Goal: Information Seeking & Learning: Learn about a topic

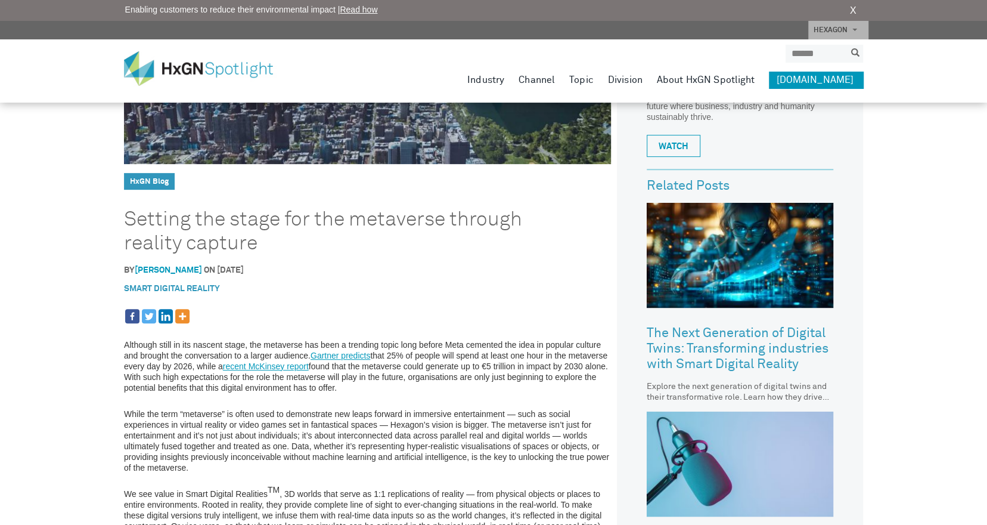
scroll to position [239, 0]
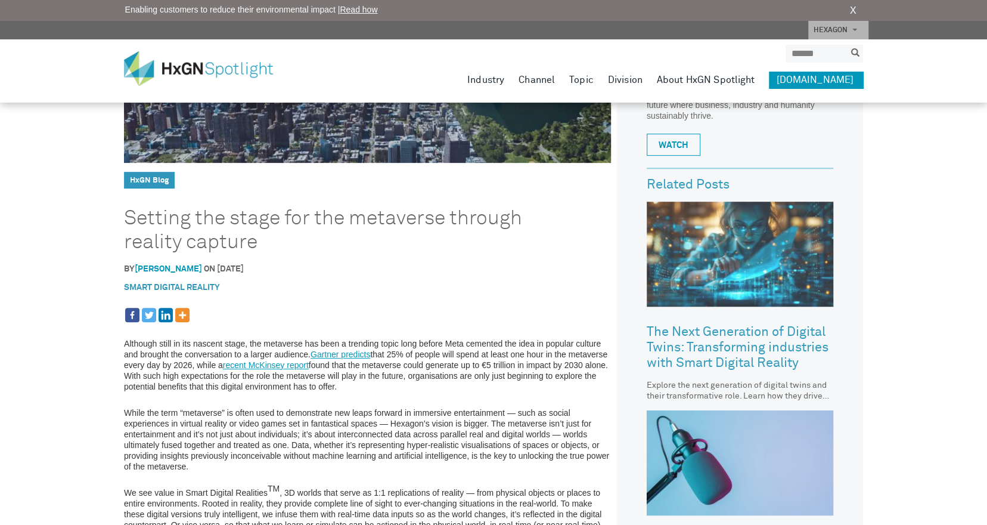
click at [723, 286] on img at bounding box center [740, 254] width 187 height 105
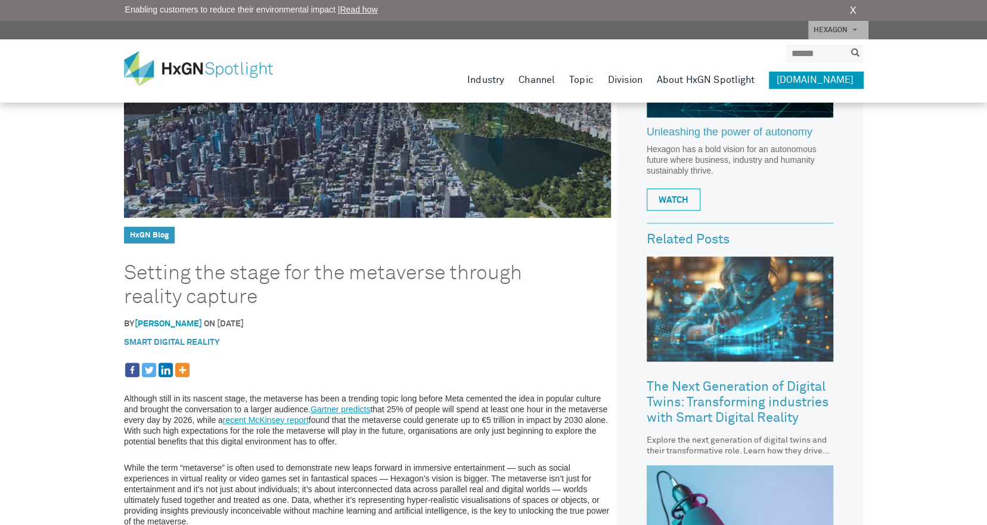
scroll to position [0, 0]
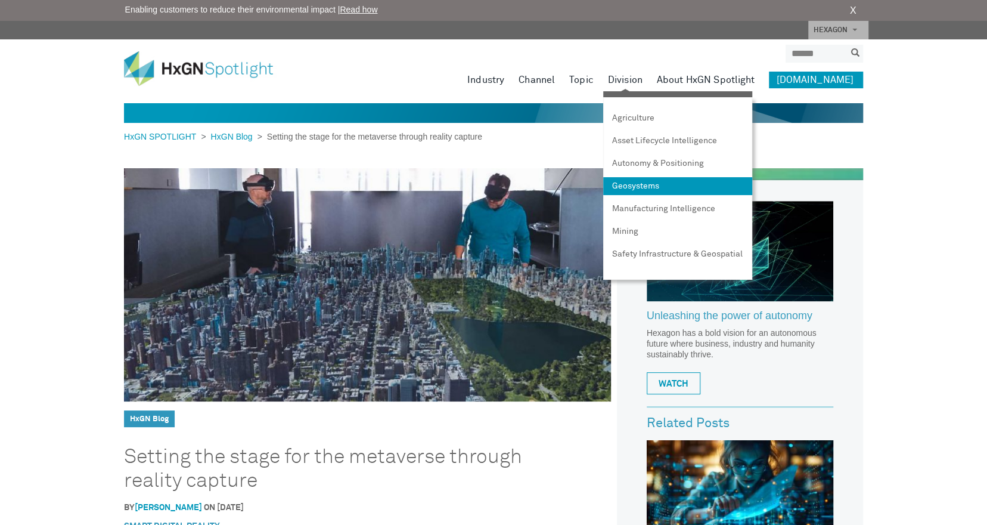
click at [661, 183] on link "Geosystems" at bounding box center [677, 186] width 149 height 18
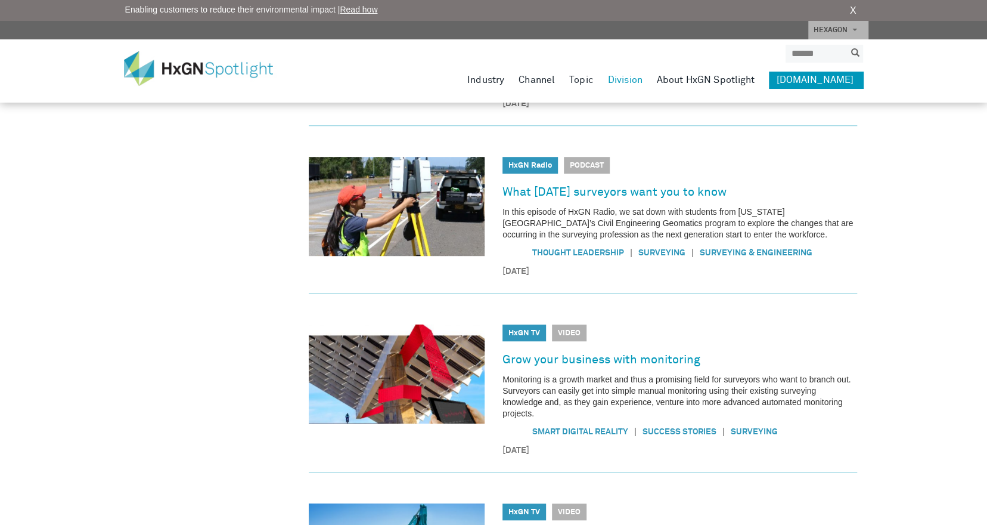
scroll to position [179, 0]
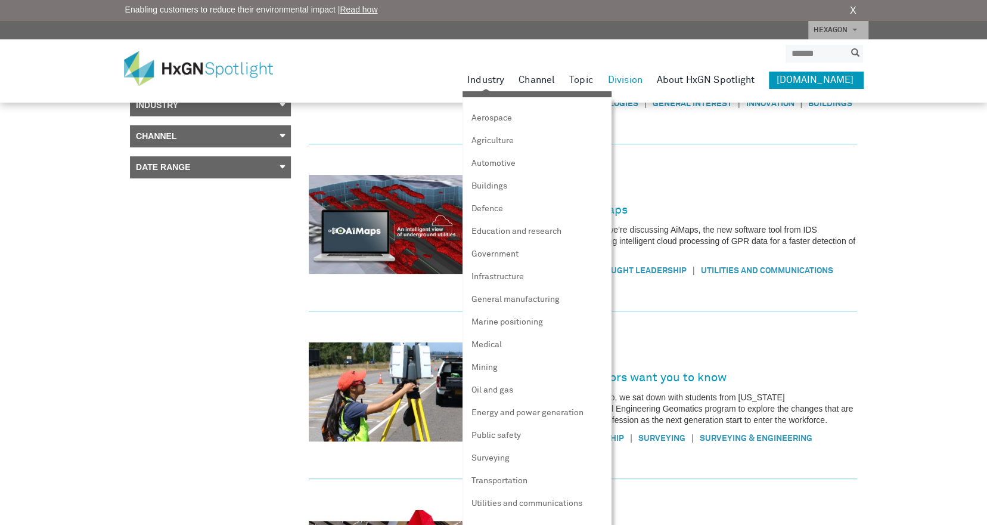
click at [504, 83] on link "Industry" at bounding box center [486, 80] width 37 height 17
click at [519, 114] on link "Aerospace" at bounding box center [537, 118] width 149 height 18
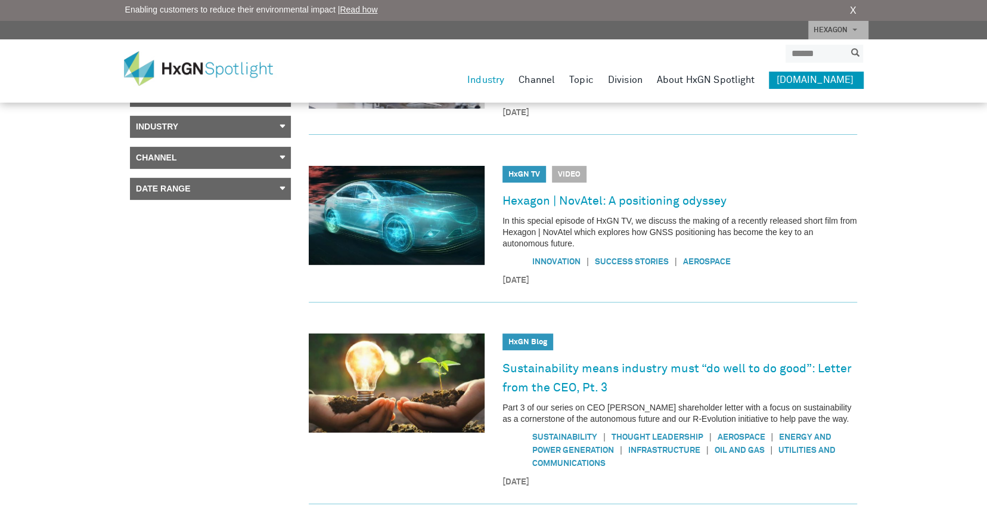
scroll to position [17, 0]
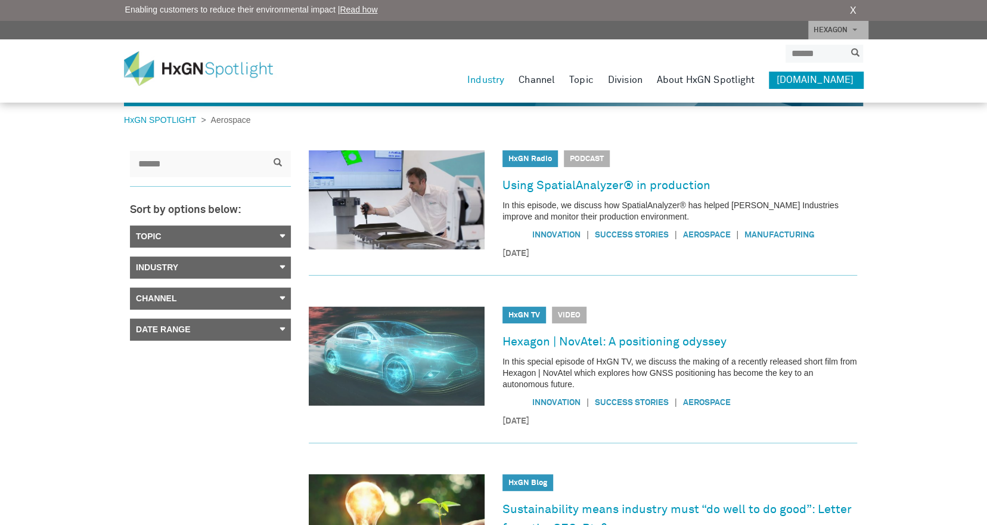
click at [403, 351] on img at bounding box center [397, 356] width 176 height 99
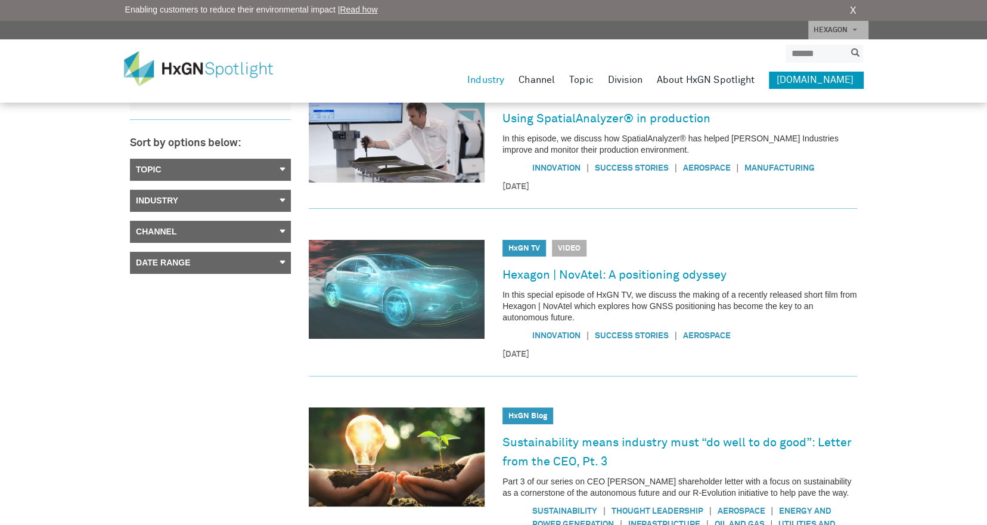
scroll to position [0, 0]
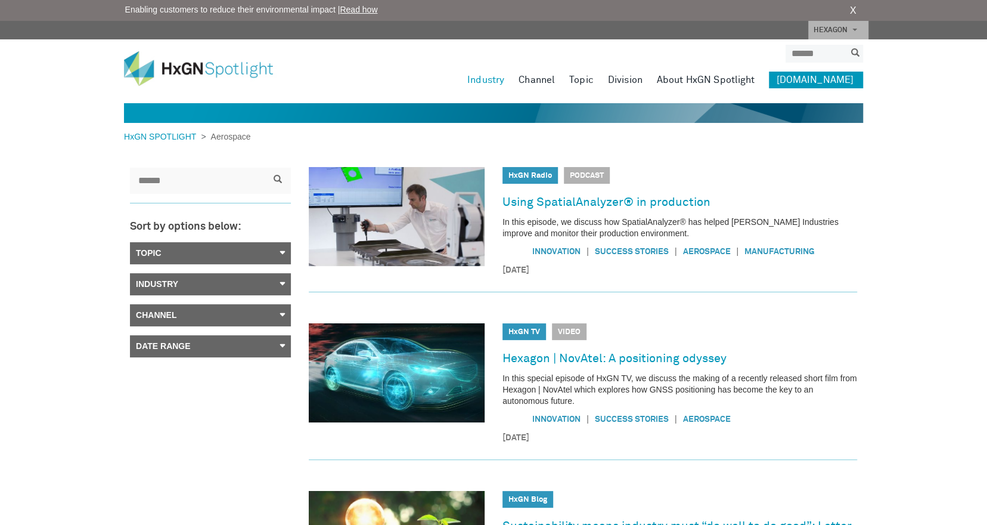
click at [722, 79] on link "About HxGN Spotlight" at bounding box center [706, 80] width 98 height 17
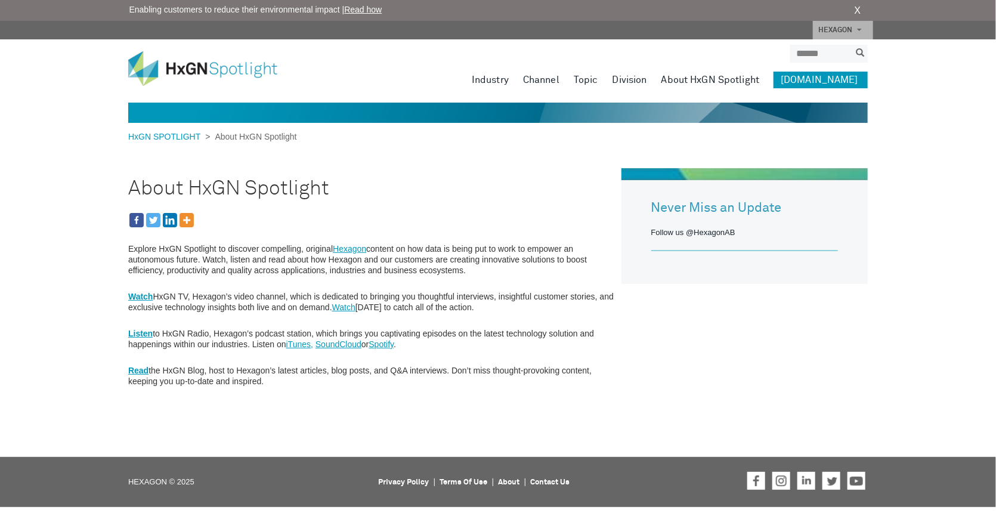
click at [355, 309] on link "Watch" at bounding box center [343, 307] width 23 height 10
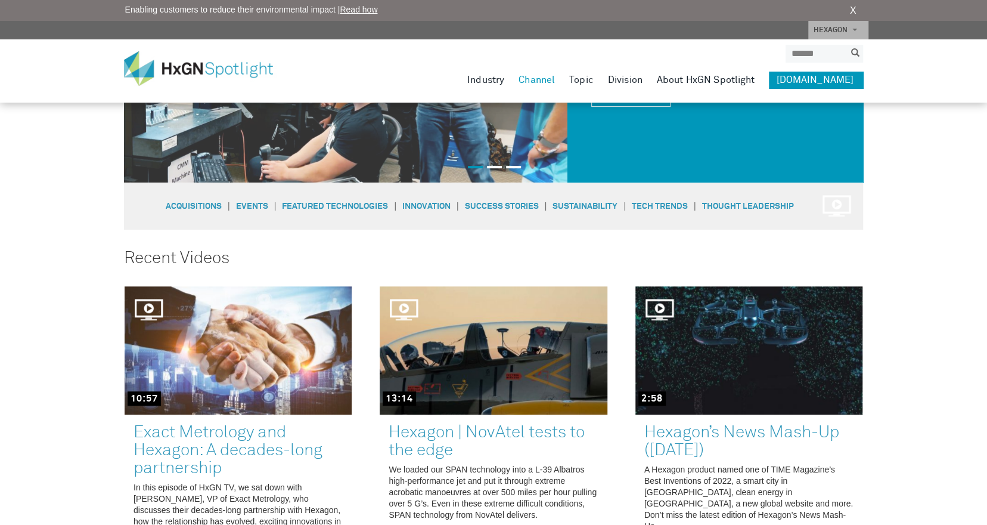
scroll to position [298, 0]
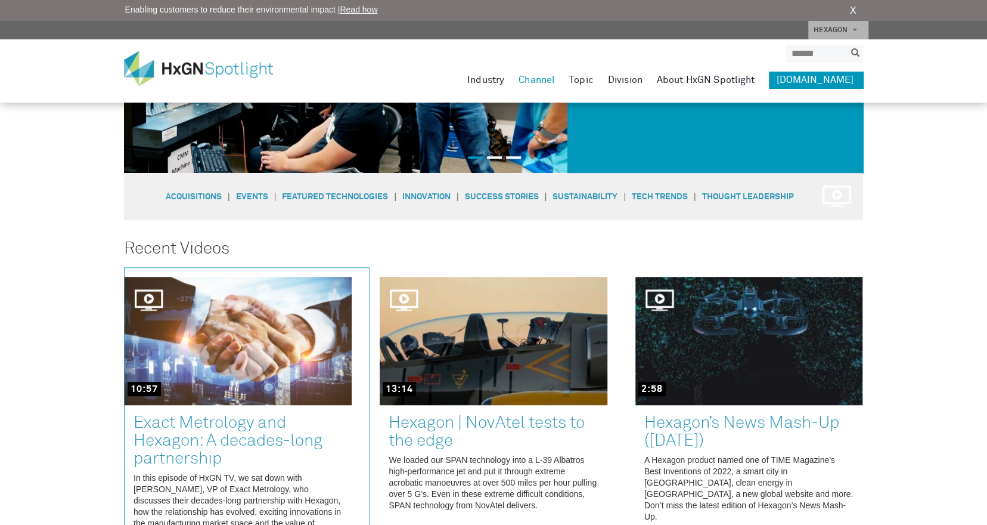
click at [140, 296] on link at bounding box center [247, 432] width 245 height 328
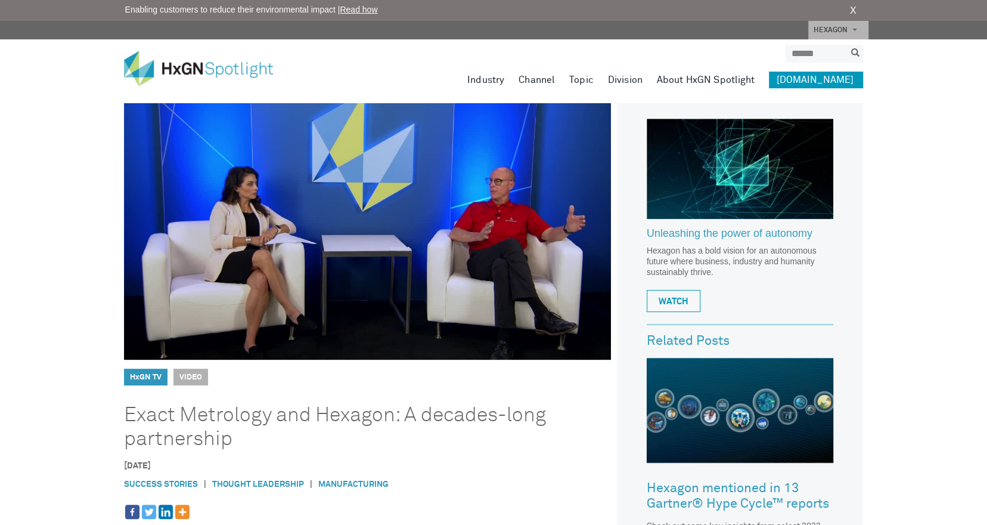
scroll to position [239, 0]
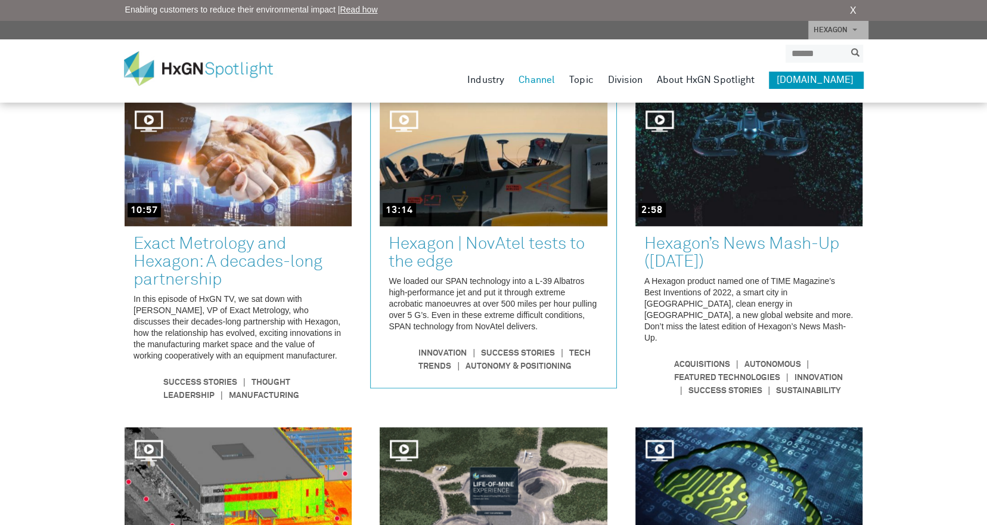
scroll to position [417, 0]
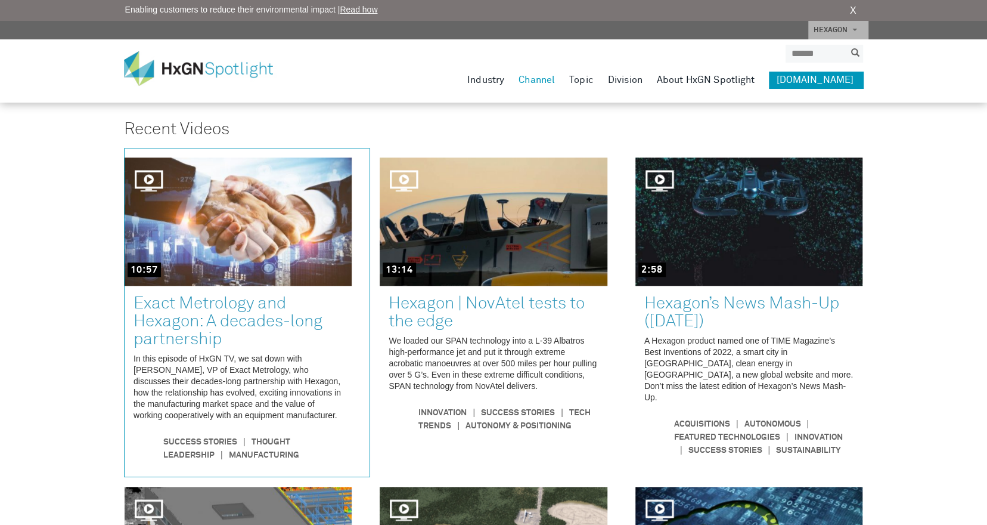
click at [270, 440] on link at bounding box center [247, 312] width 245 height 328
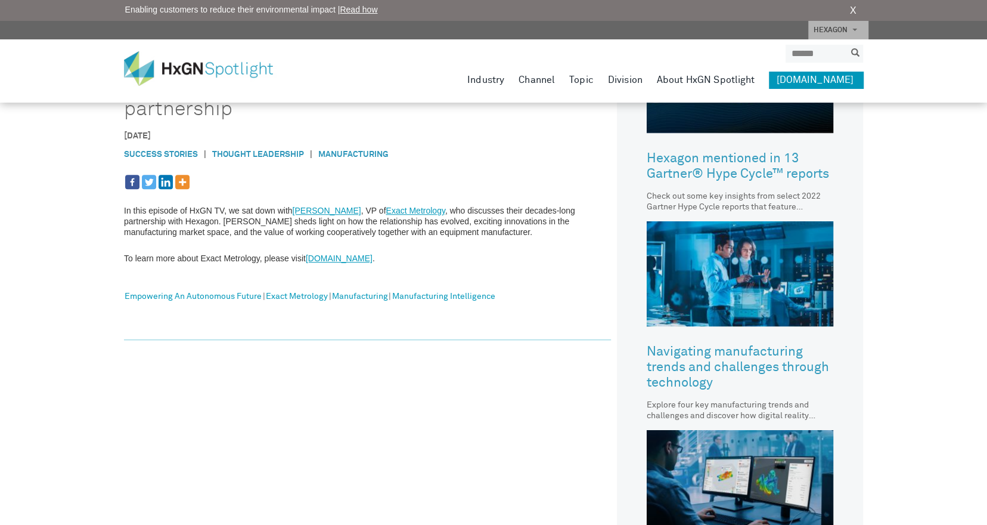
scroll to position [417, 0]
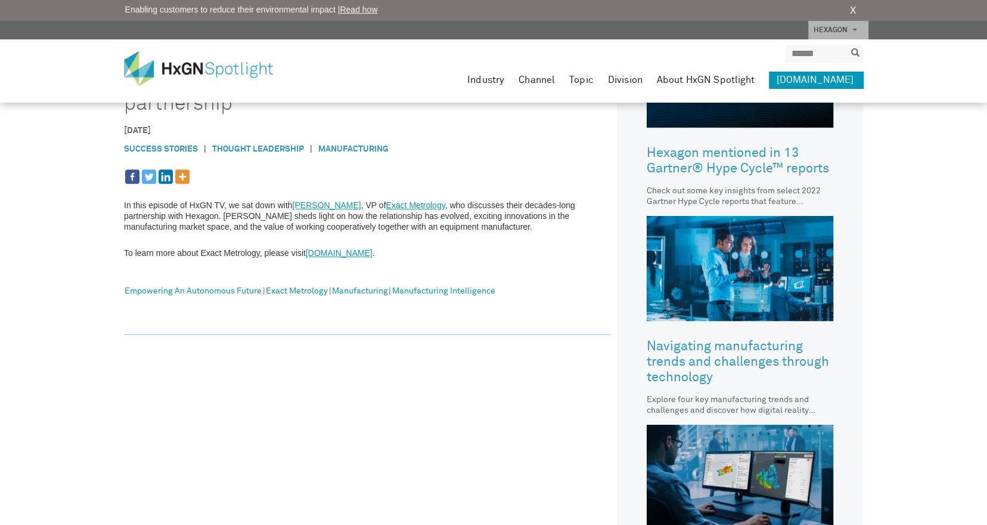
click at [715, 365] on link "Navigating manufacturing trends and challenges through technology" at bounding box center [740, 362] width 187 height 64
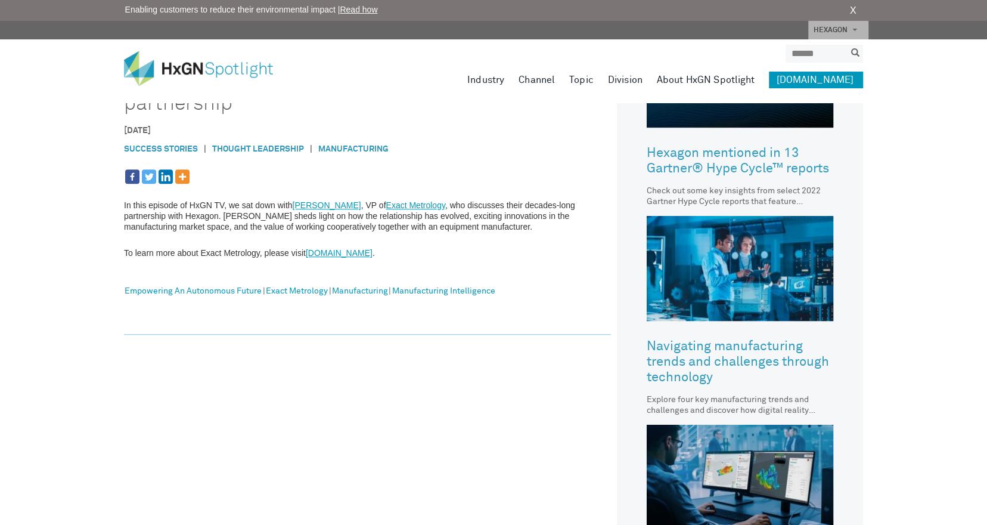
click at [858, 51] on span "submit" at bounding box center [856, 52] width 8 height 8
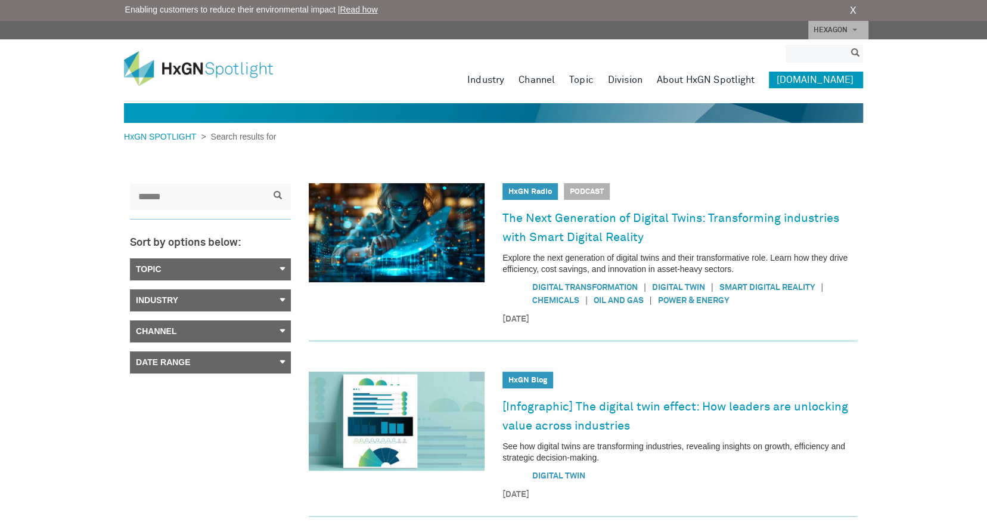
click at [834, 55] on input "search" at bounding box center [816, 54] width 60 height 18
type input "*******"
click at [848, 47] on button "submit" at bounding box center [856, 54] width 16 height 14
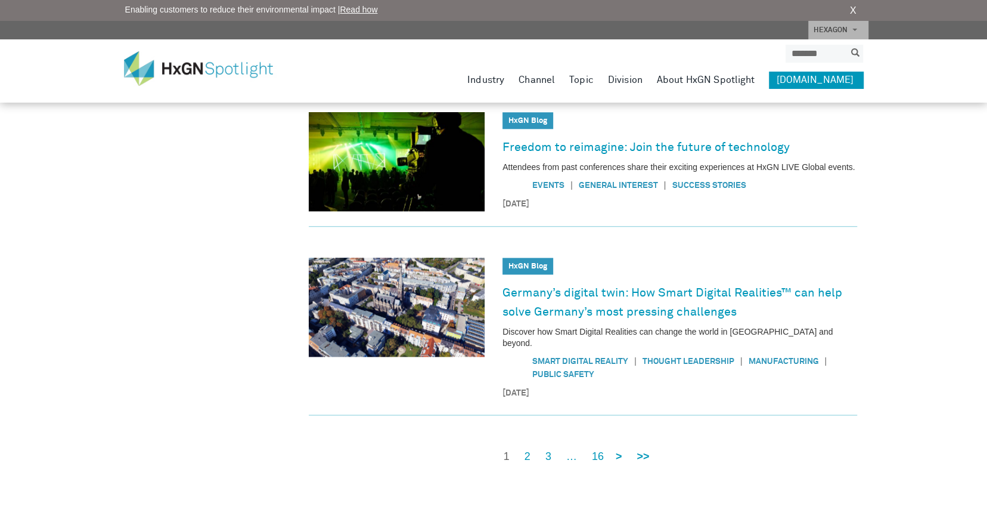
scroll to position [775, 0]
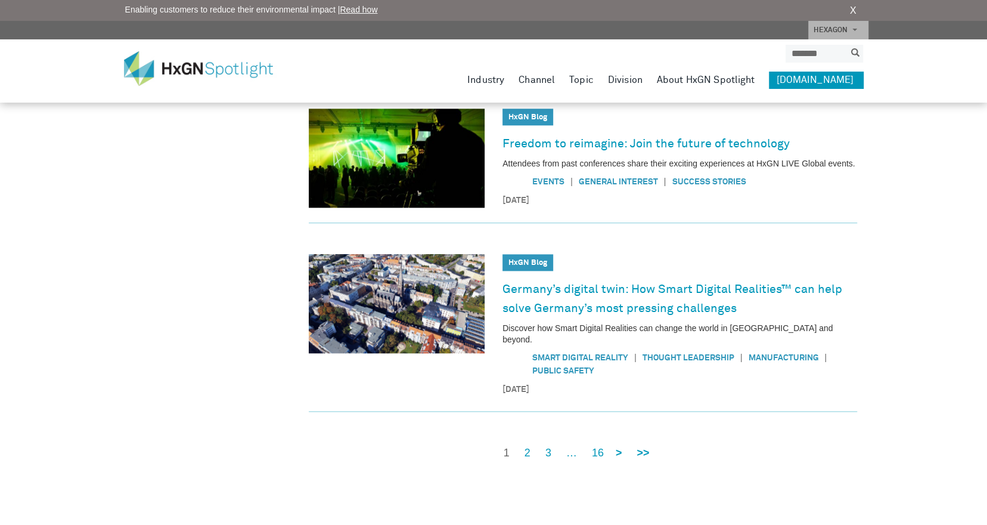
click at [552, 444] on div "1 2 3 … 16 > >>" at bounding box center [572, 444] width 161 height 33
click at [550, 445] on link "3" at bounding box center [549, 452] width 6 height 15
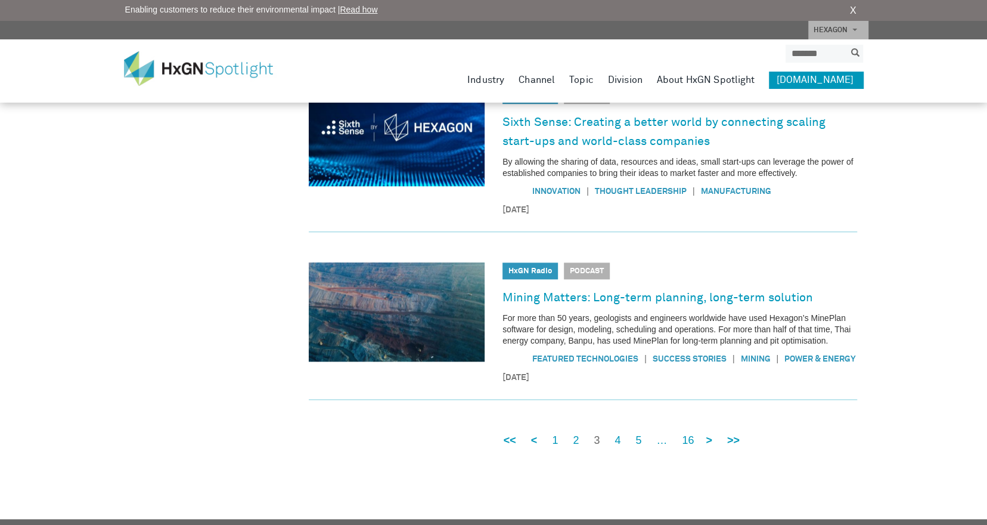
scroll to position [802, 0]
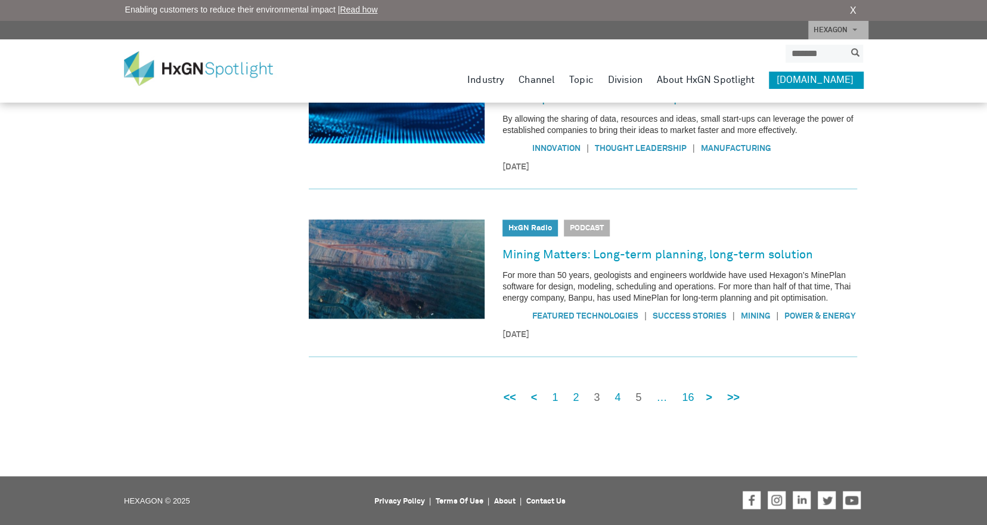
click at [640, 400] on link "5" at bounding box center [639, 397] width 6 height 15
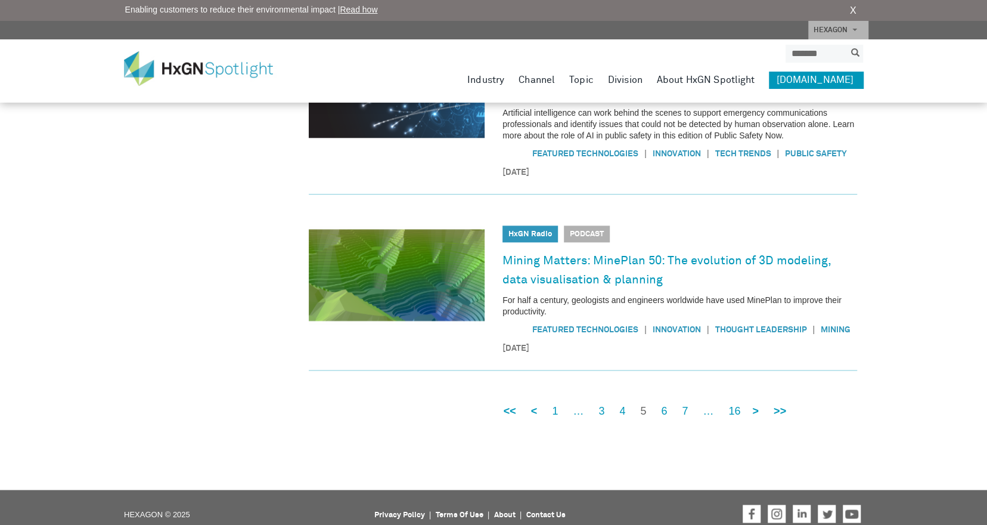
scroll to position [815, 0]
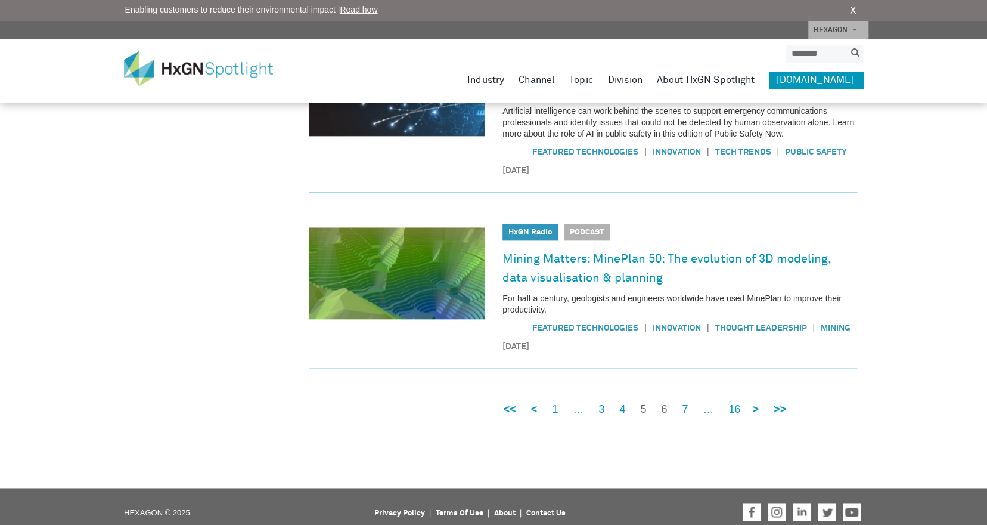
click at [665, 402] on link "6" at bounding box center [664, 409] width 6 height 15
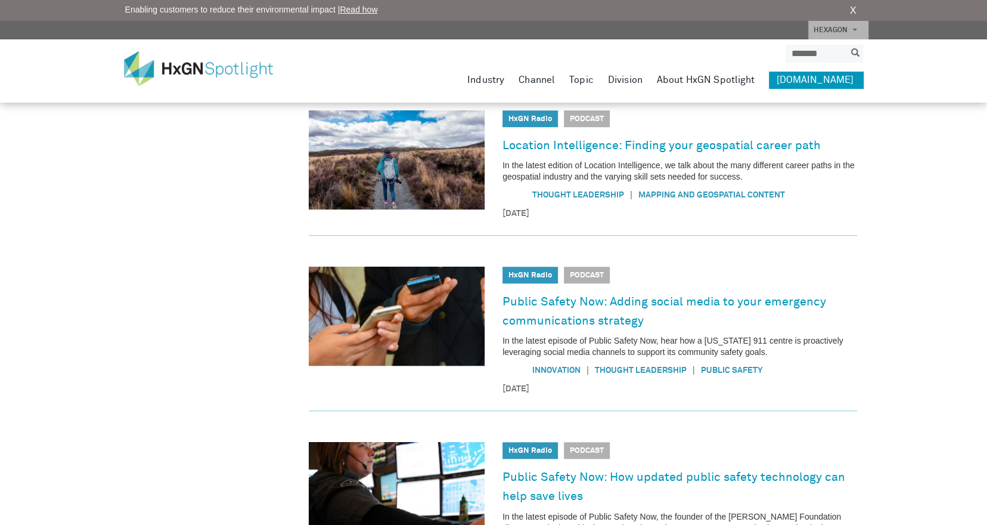
scroll to position [716, 0]
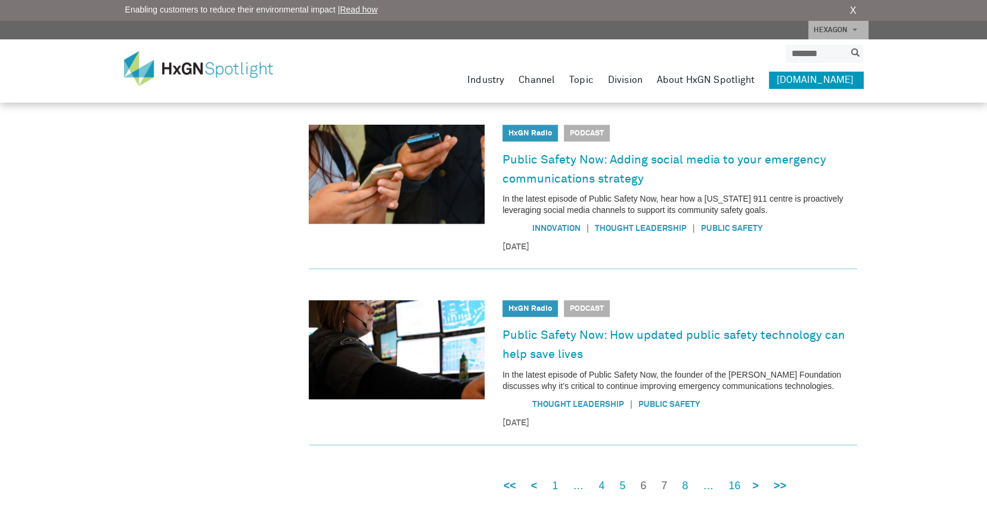
click at [665, 484] on link "7" at bounding box center [664, 485] width 6 height 15
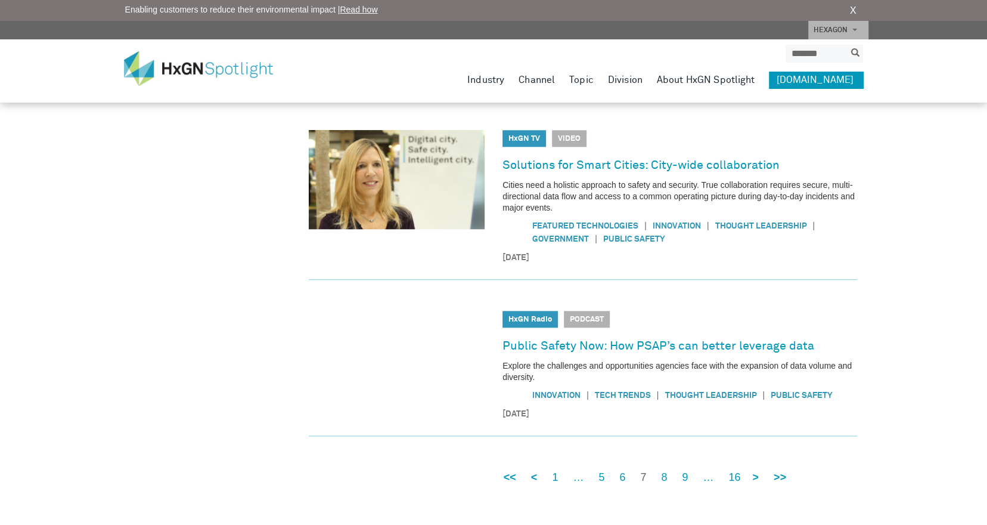
scroll to position [775, 0]
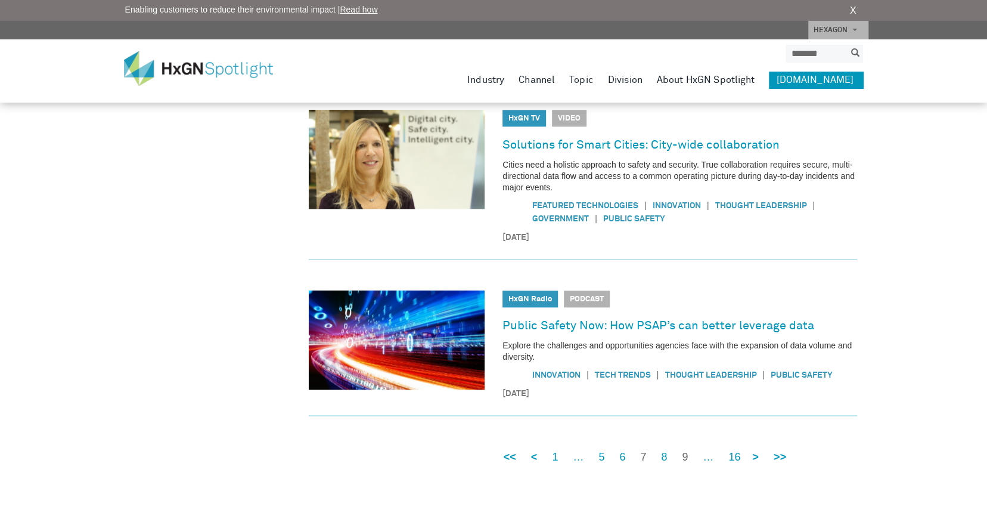
click at [682, 453] on link "9" at bounding box center [685, 457] width 6 height 15
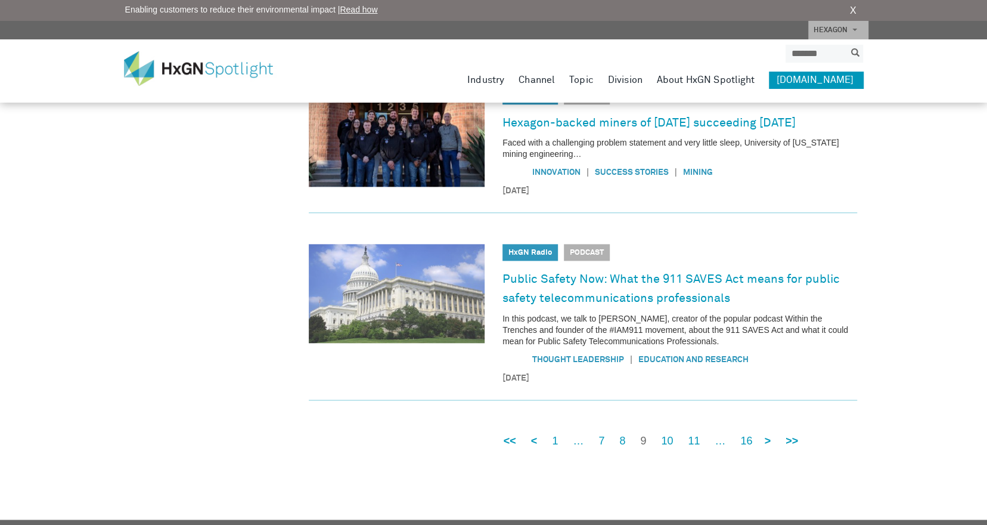
scroll to position [782, 0]
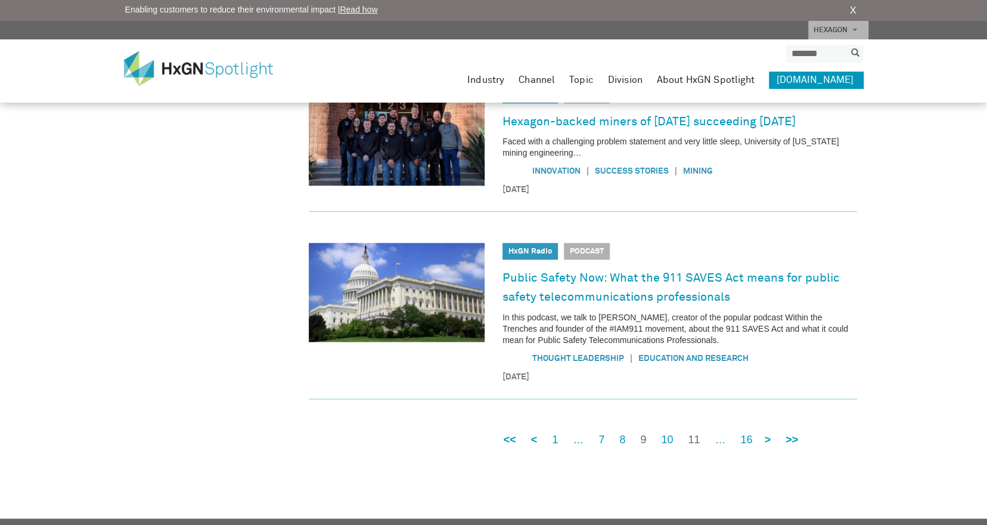
click at [694, 432] on link "11" at bounding box center [694, 439] width 12 height 15
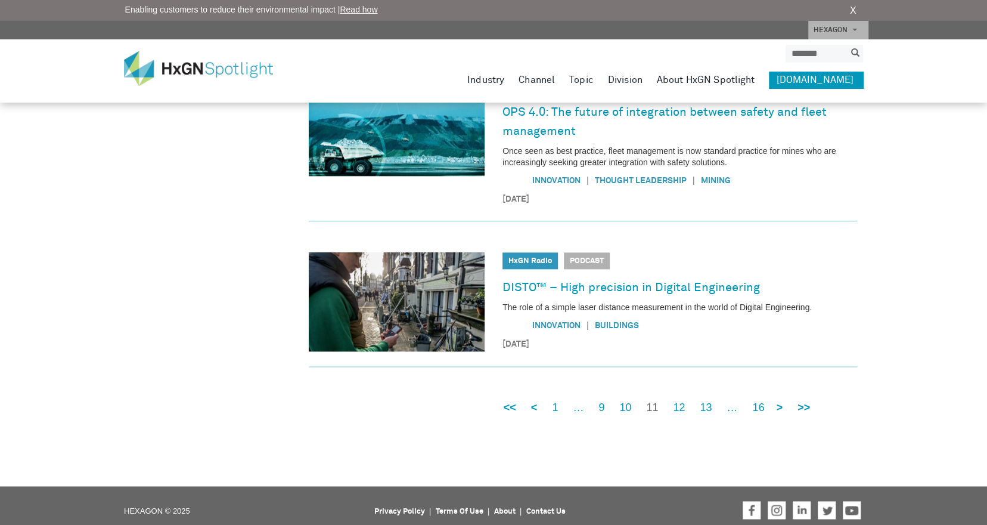
scroll to position [787, 0]
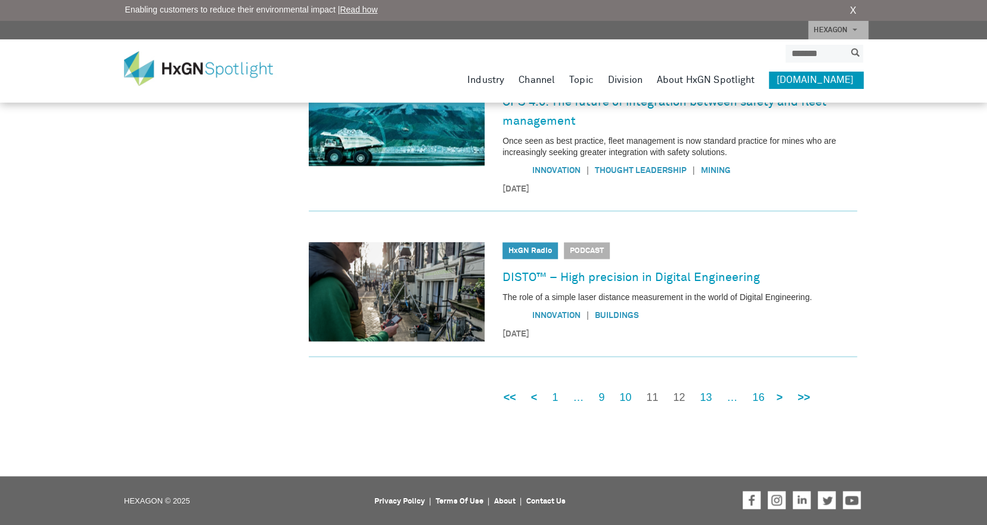
click at [681, 397] on link "12" at bounding box center [679, 397] width 12 height 15
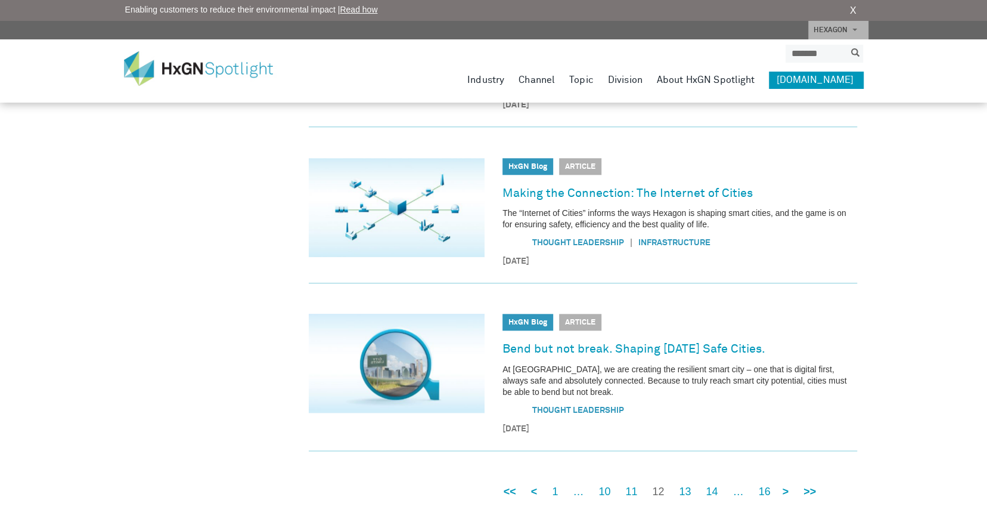
scroll to position [716, 0]
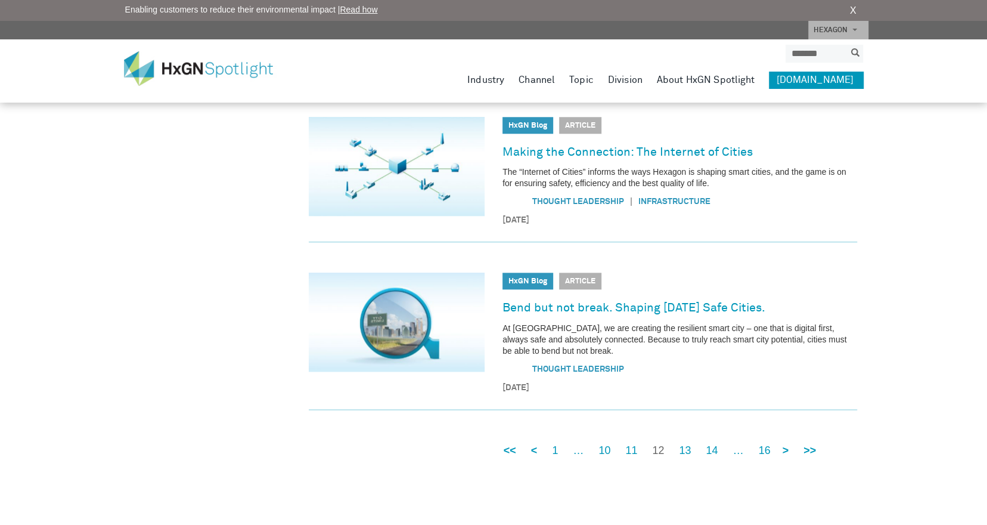
click at [691, 450] on div "<< < 1 … 10 11 12 13 14 … 16 > >>" at bounding box center [655, 441] width 327 height 33
click at [689, 451] on link "13" at bounding box center [685, 450] width 12 height 15
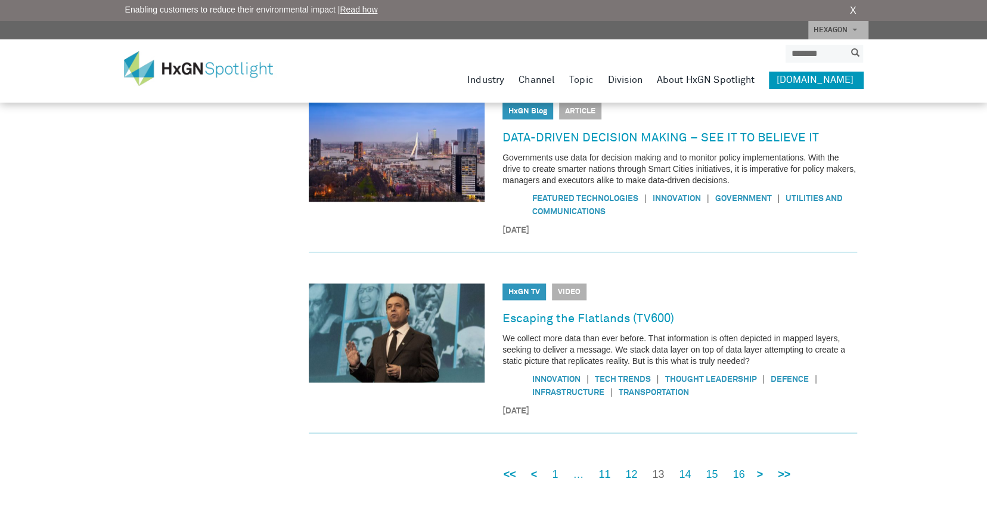
scroll to position [835, 0]
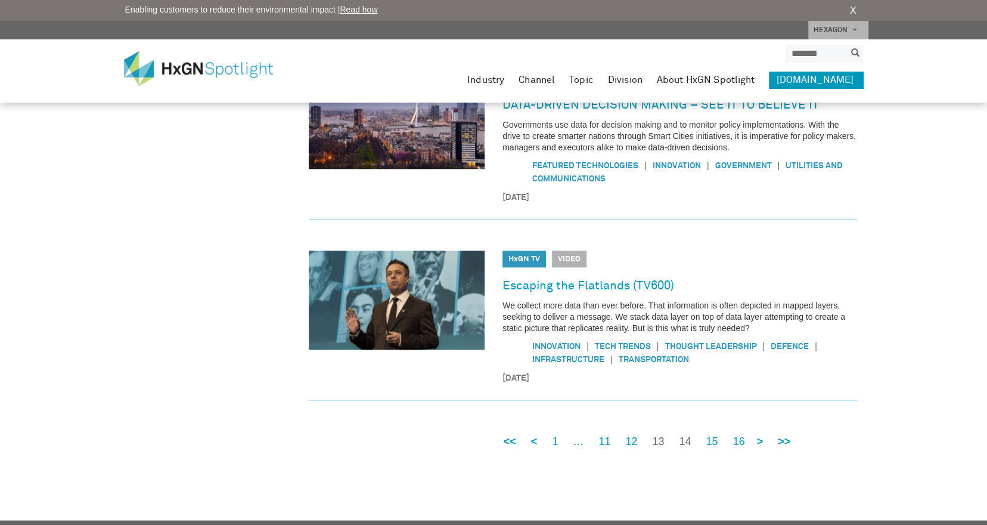
click at [687, 442] on link "14" at bounding box center [685, 441] width 12 height 15
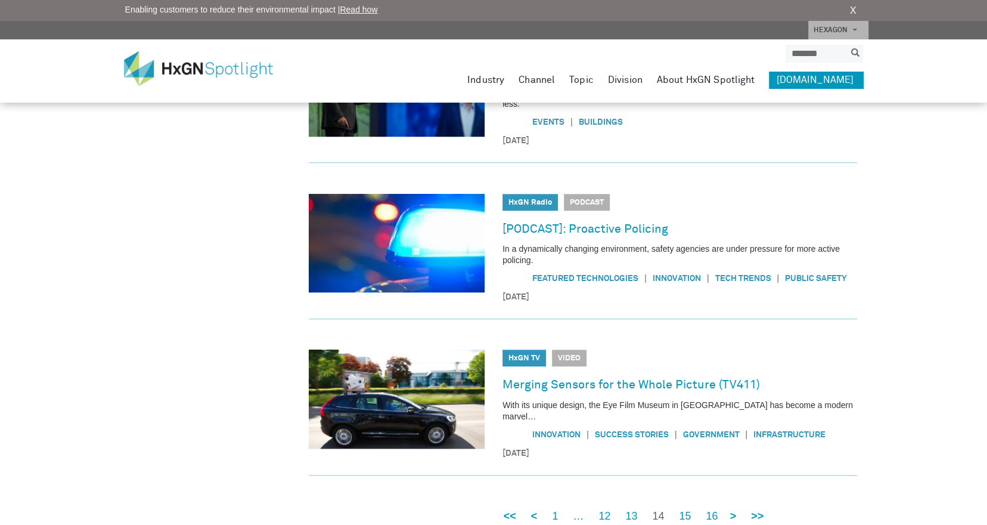
scroll to position [742, 0]
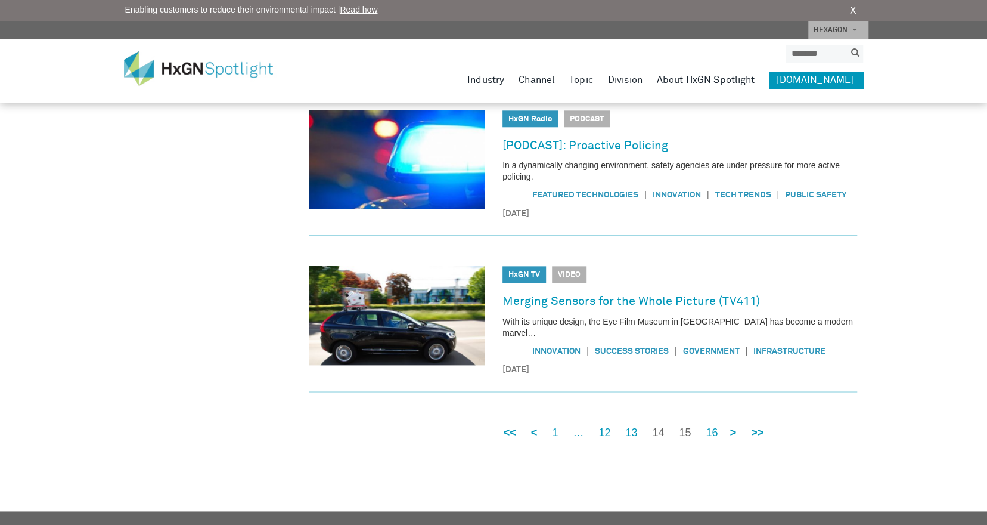
click at [688, 425] on link "15" at bounding box center [685, 432] width 12 height 15
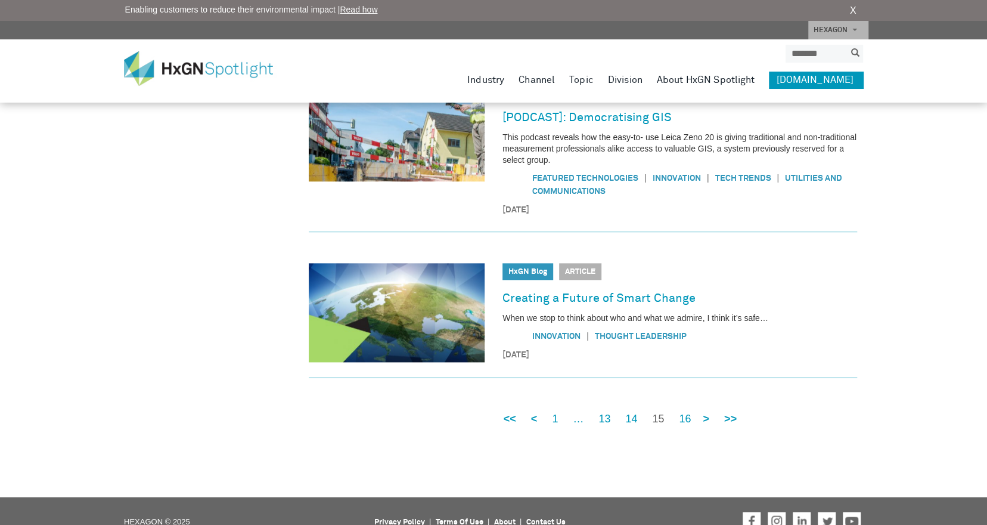
scroll to position [807, 0]
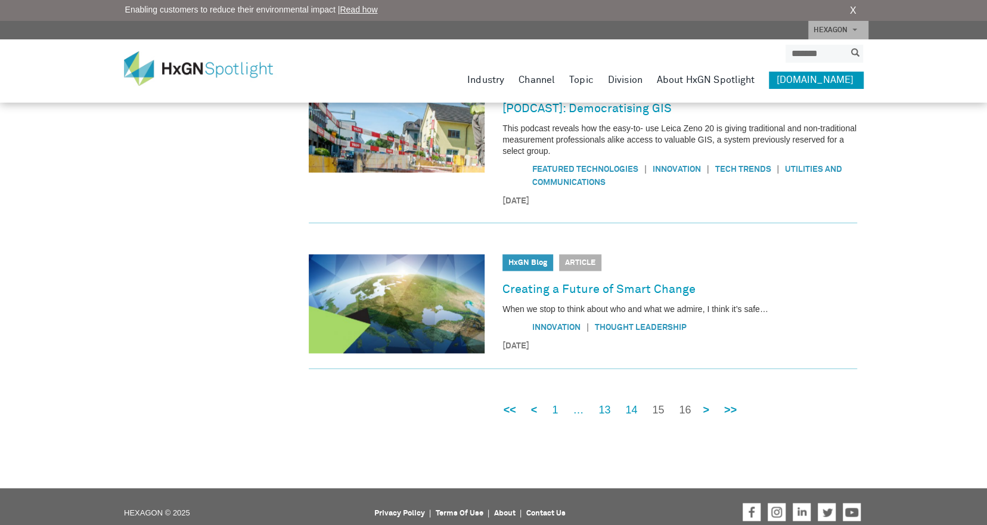
click at [685, 403] on link "16" at bounding box center [685, 410] width 12 height 15
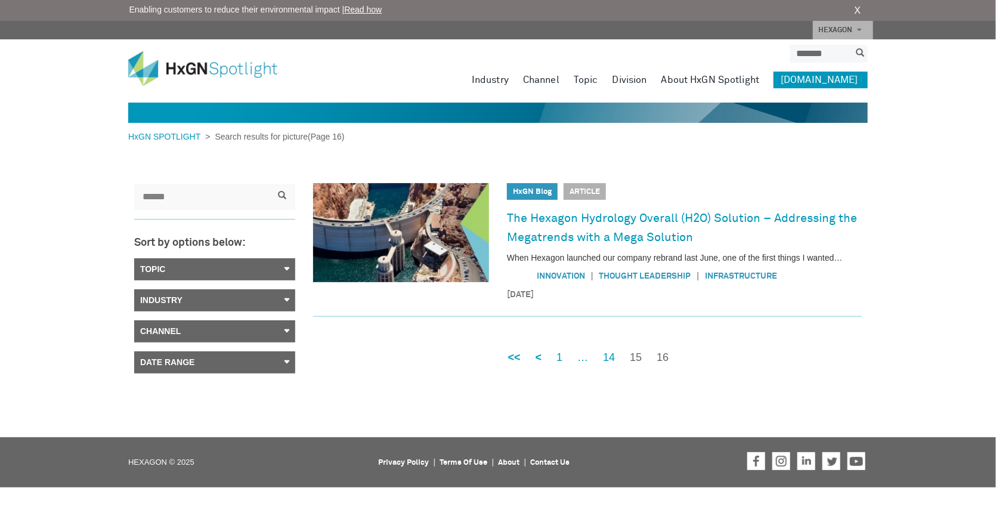
click at [635, 360] on link "15" at bounding box center [636, 357] width 12 height 15
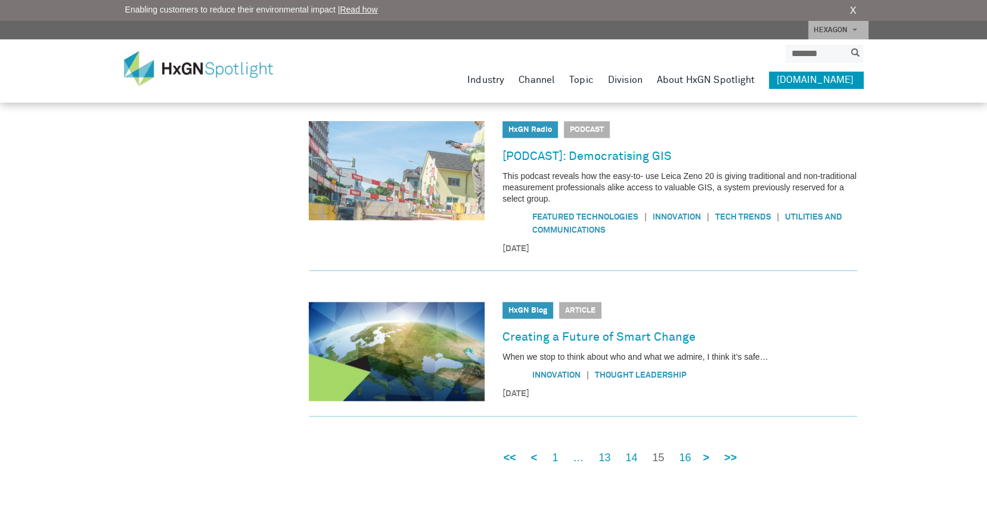
scroll to position [807, 0]
